Goal: Transaction & Acquisition: Purchase product/service

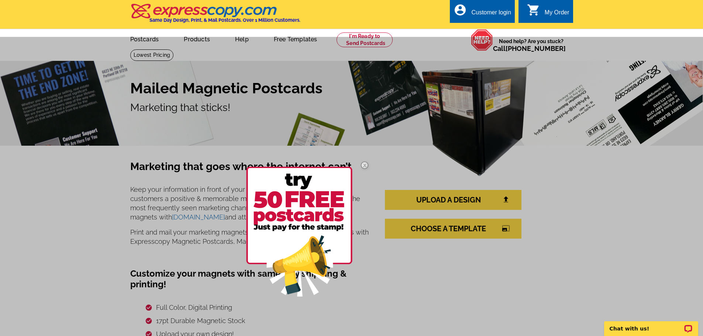
click at [360, 162] on img at bounding box center [364, 165] width 21 height 21
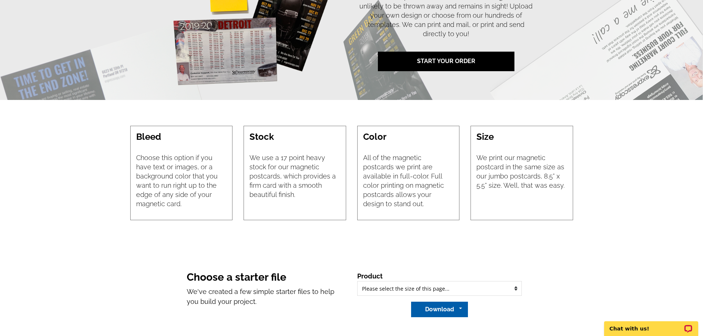
scroll to position [443, 0]
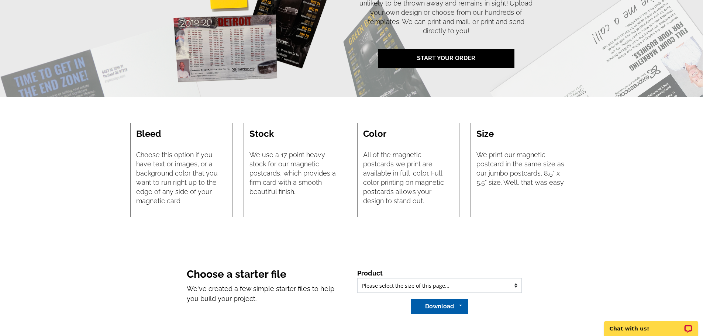
click at [473, 292] on select "Please select the type of file... Regular Postcard (4.25" x 5.6") Jumbo Postcar…" at bounding box center [439, 285] width 165 height 15
click at [612, 140] on section "Bleed Choose this option if you have text or images, or a background color that…" at bounding box center [351, 167] width 703 height 141
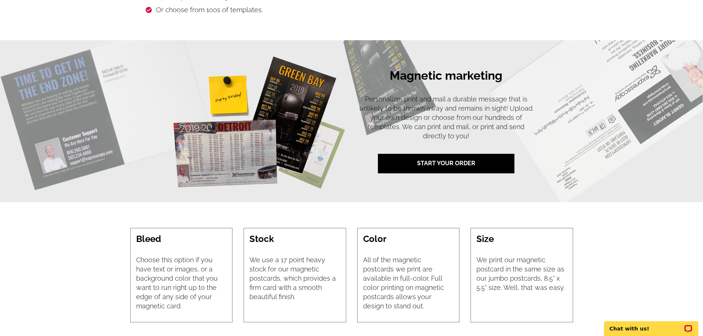
scroll to position [332, 0]
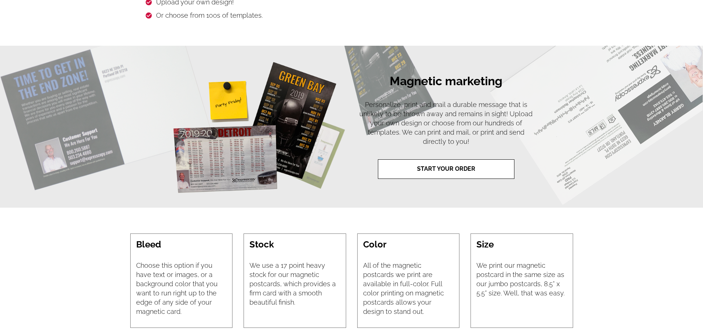
click at [492, 171] on link "START YOUR ORDER" at bounding box center [446, 169] width 137 height 20
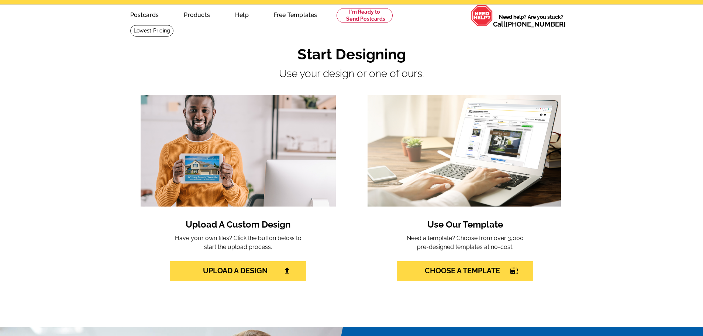
scroll to position [37, 0]
